Goal: Task Accomplishment & Management: Manage account settings

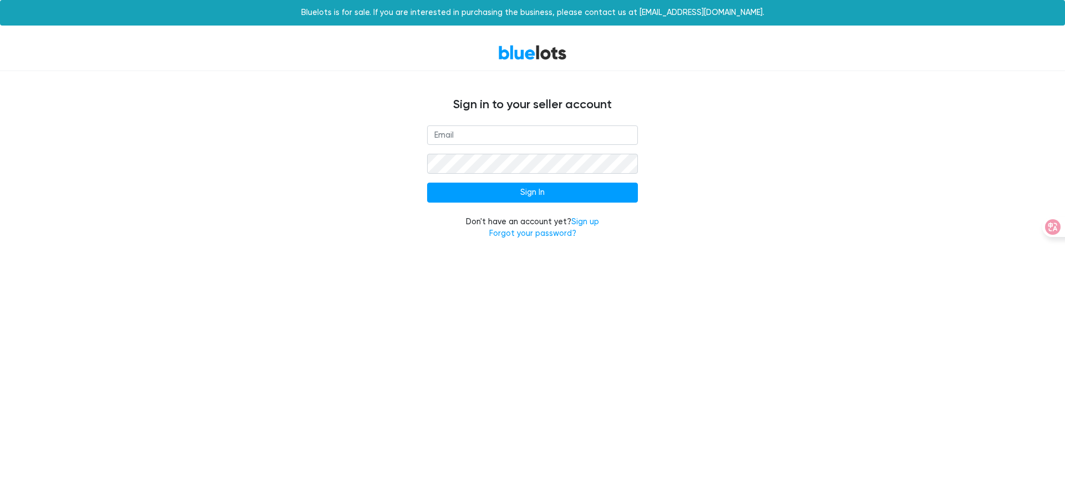
click at [533, 135] on input "email" at bounding box center [532, 135] width 211 height 20
type input "[EMAIL_ADDRESS][DOMAIN_NAME]"
click at [533, 193] on input "Sign In" at bounding box center [532, 193] width 211 height 20
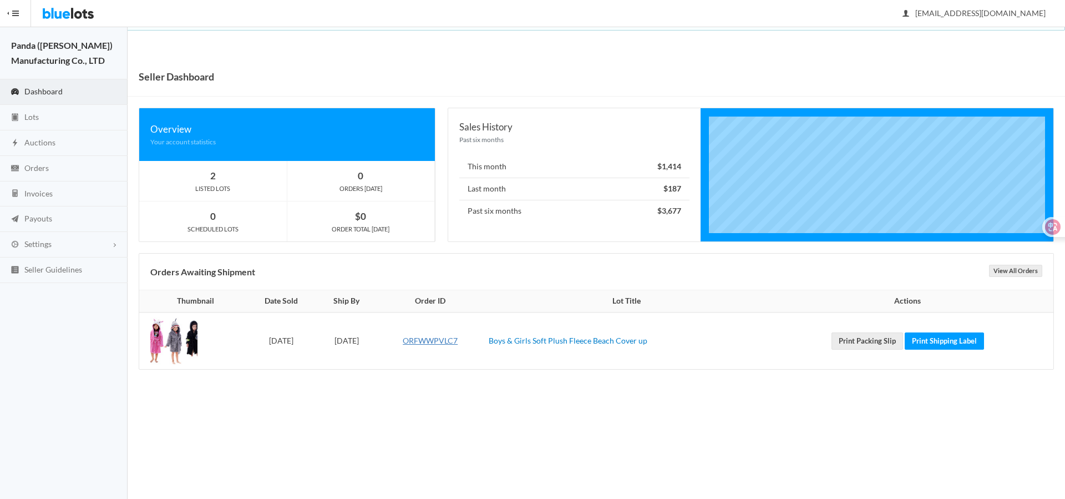
click at [458, 340] on link "ORFWWPVLC7" at bounding box center [430, 340] width 55 height 9
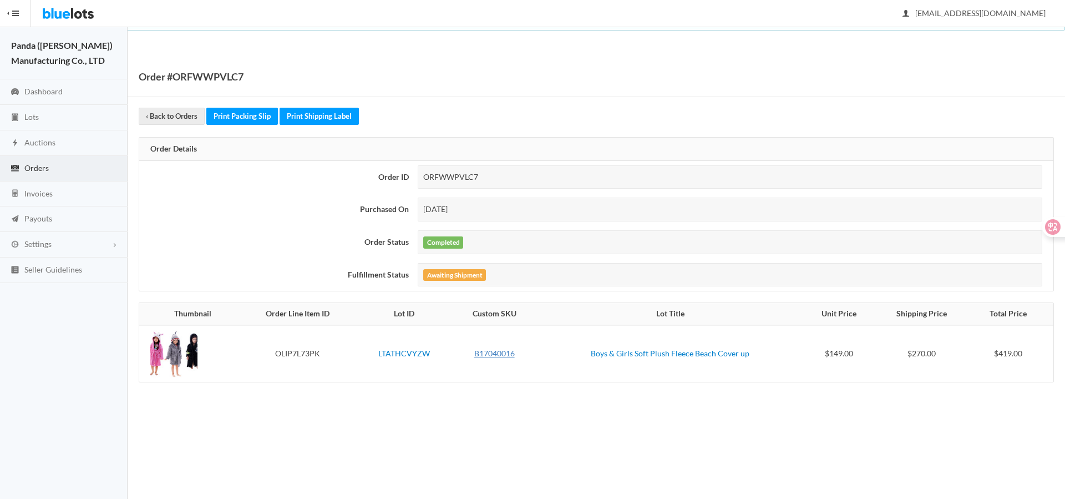
click at [498, 353] on link "B17040016" at bounding box center [494, 352] width 41 height 9
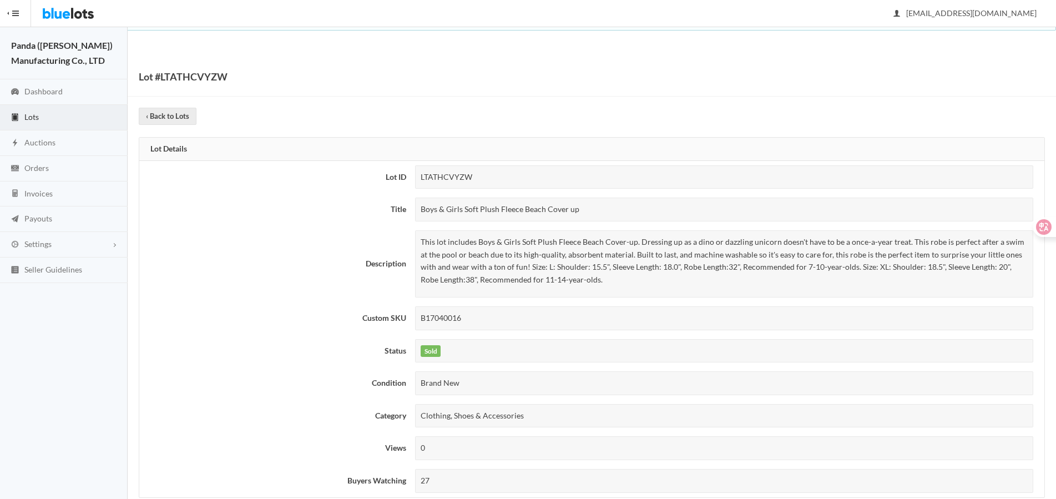
scroll to position [708, 0]
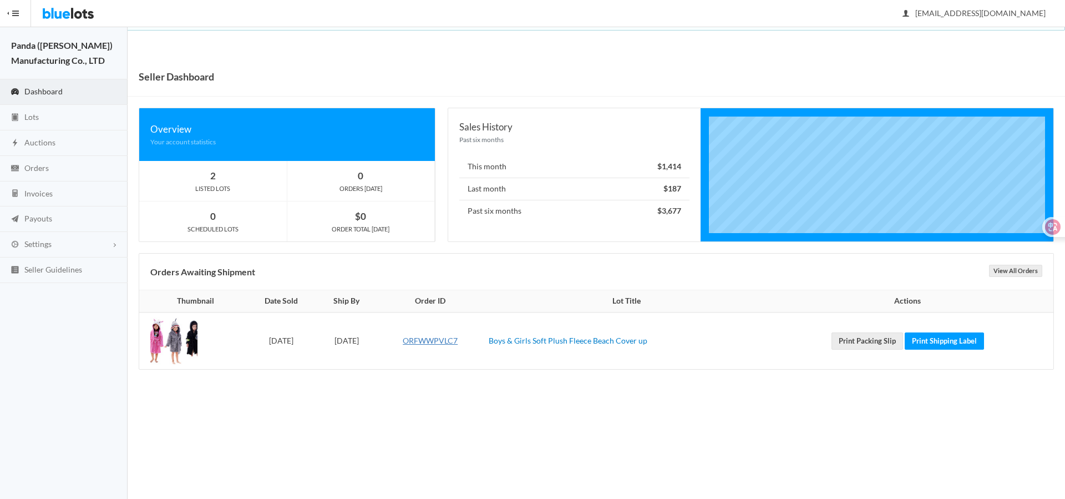
click at [458, 340] on link "ORFWWPVLC7" at bounding box center [430, 340] width 55 height 9
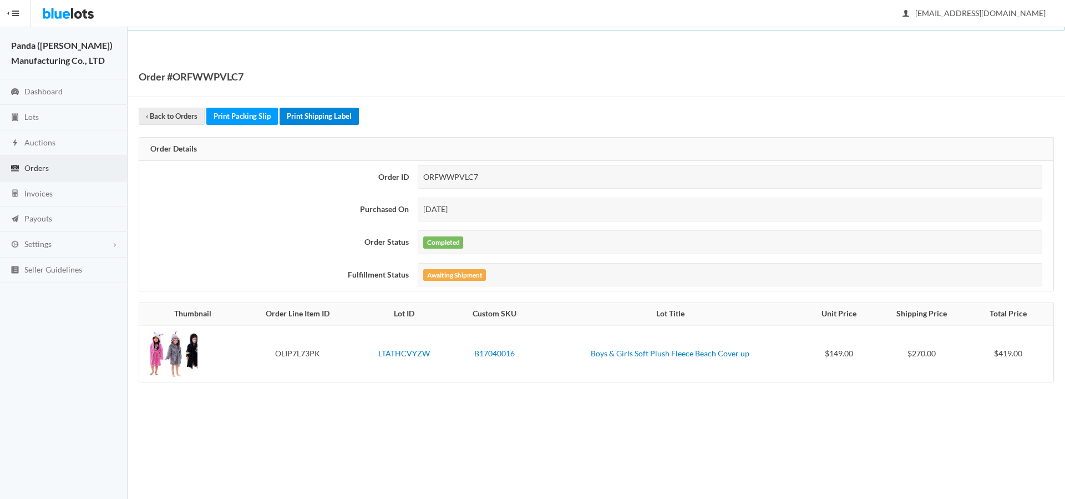
click at [318, 116] on link "Print Shipping Label" at bounding box center [319, 116] width 79 height 17
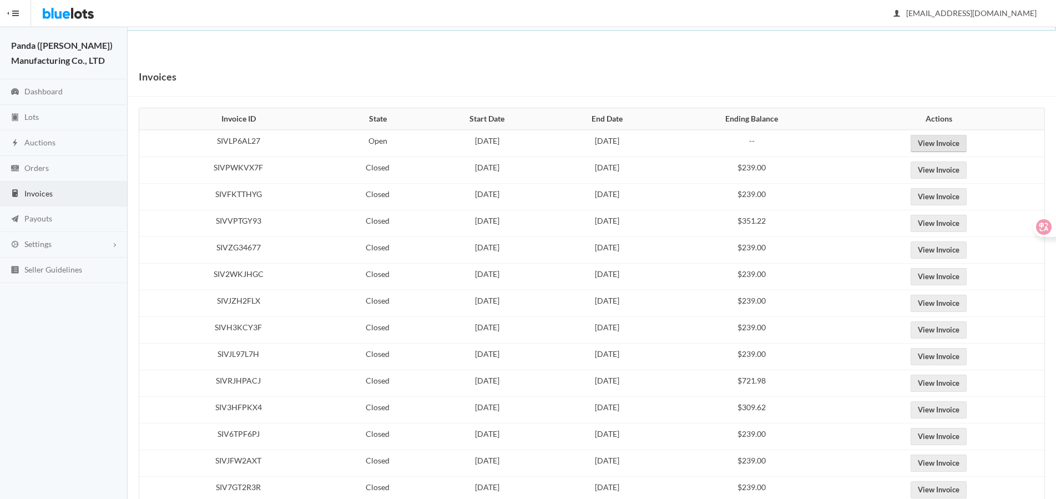
click at [958, 143] on link "View Invoice" at bounding box center [938, 143] width 56 height 17
